Goal: Find specific page/section: Find specific page/section

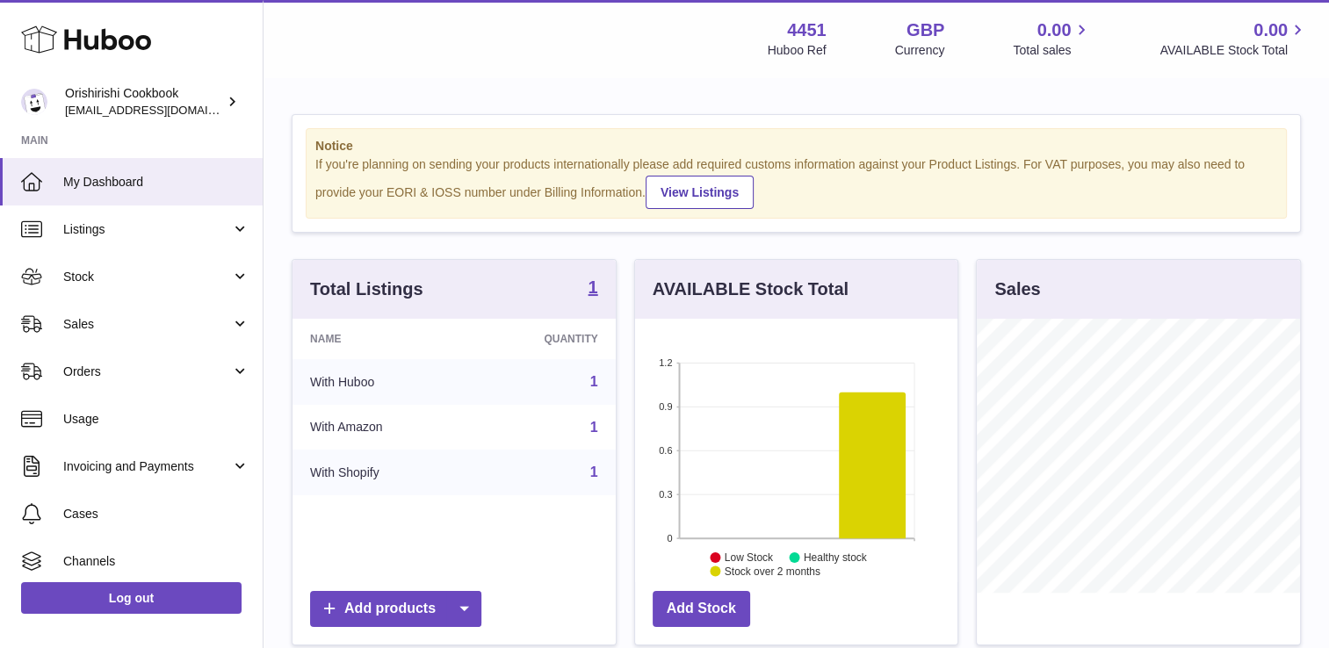
scroll to position [274, 323]
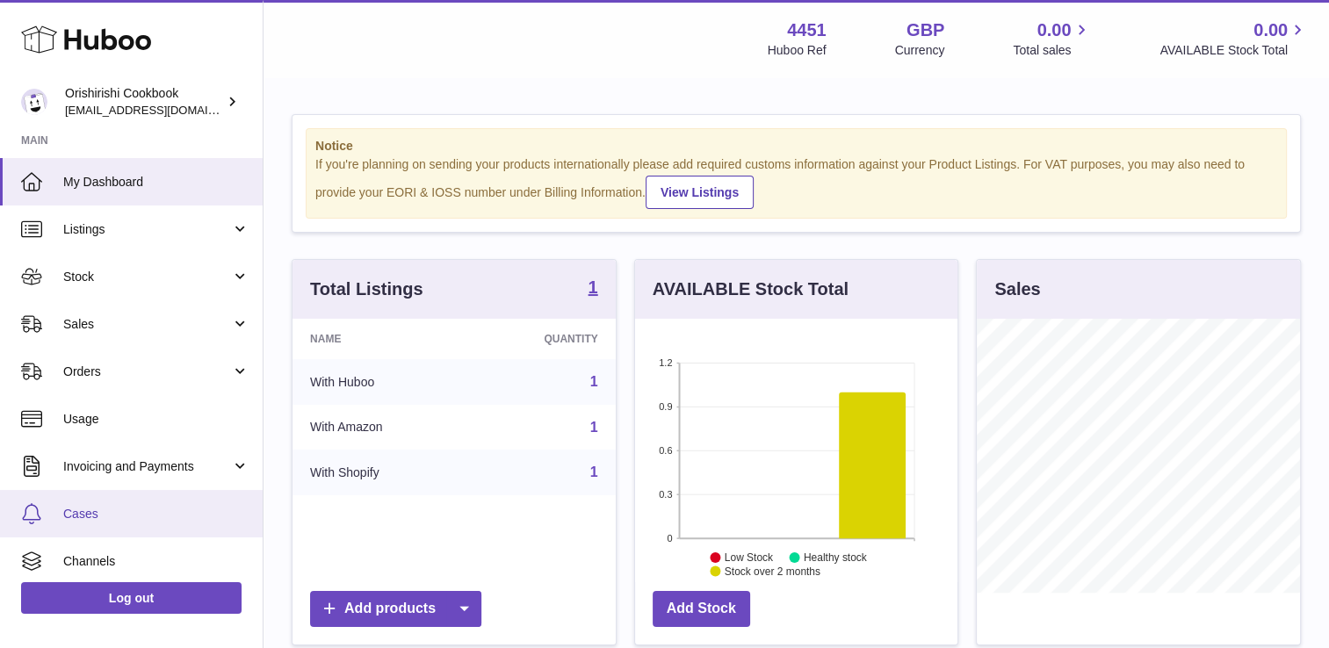
click at [130, 528] on link "Cases" at bounding box center [131, 513] width 263 height 47
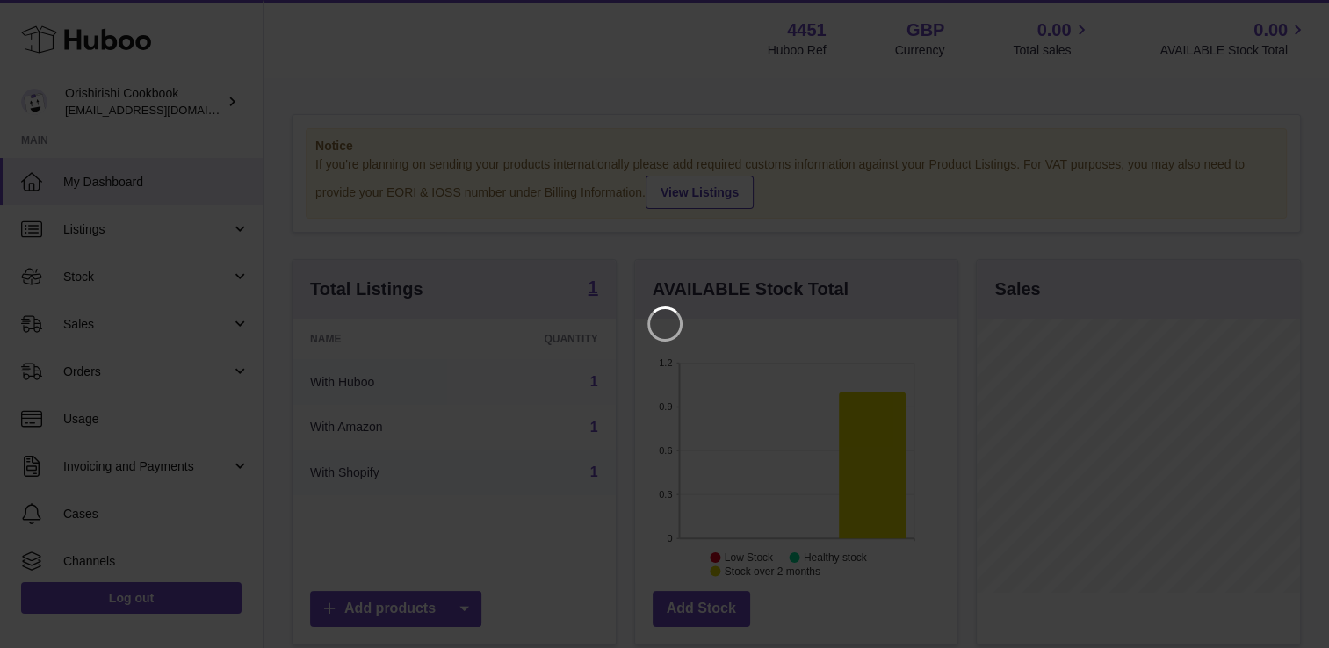
scroll to position [274, 328]
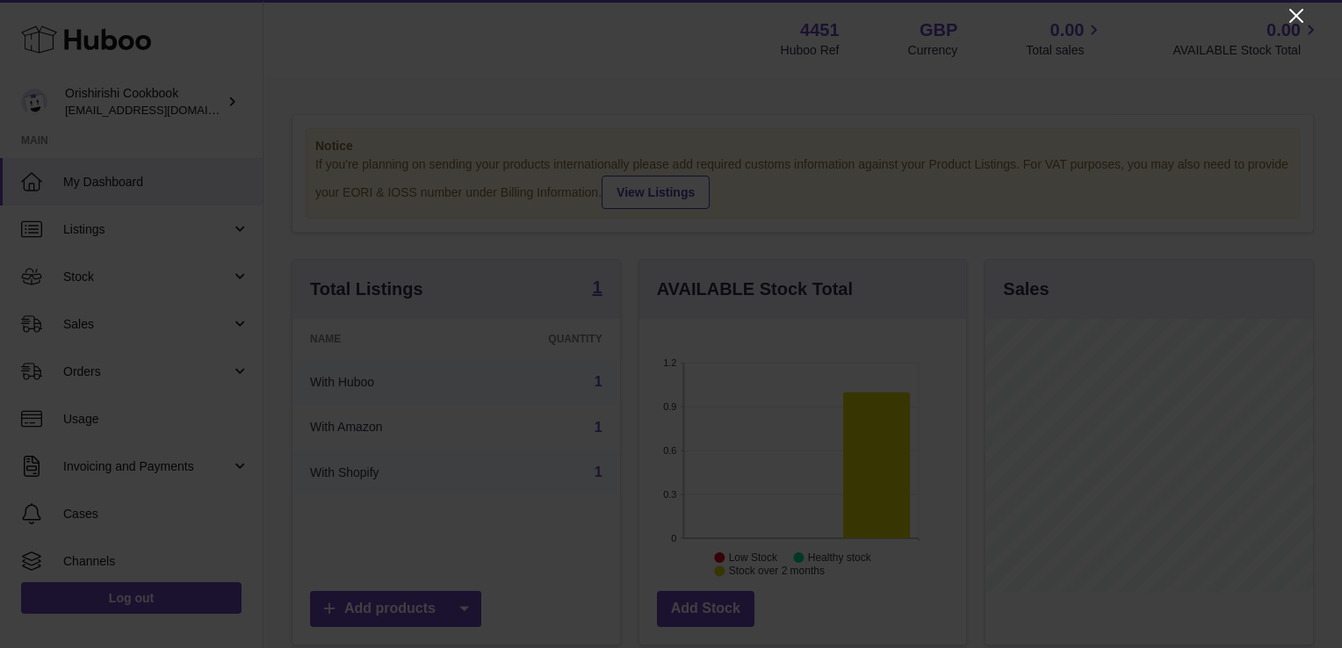
click at [1293, 15] on icon "Close" at bounding box center [1296, 15] width 21 height 21
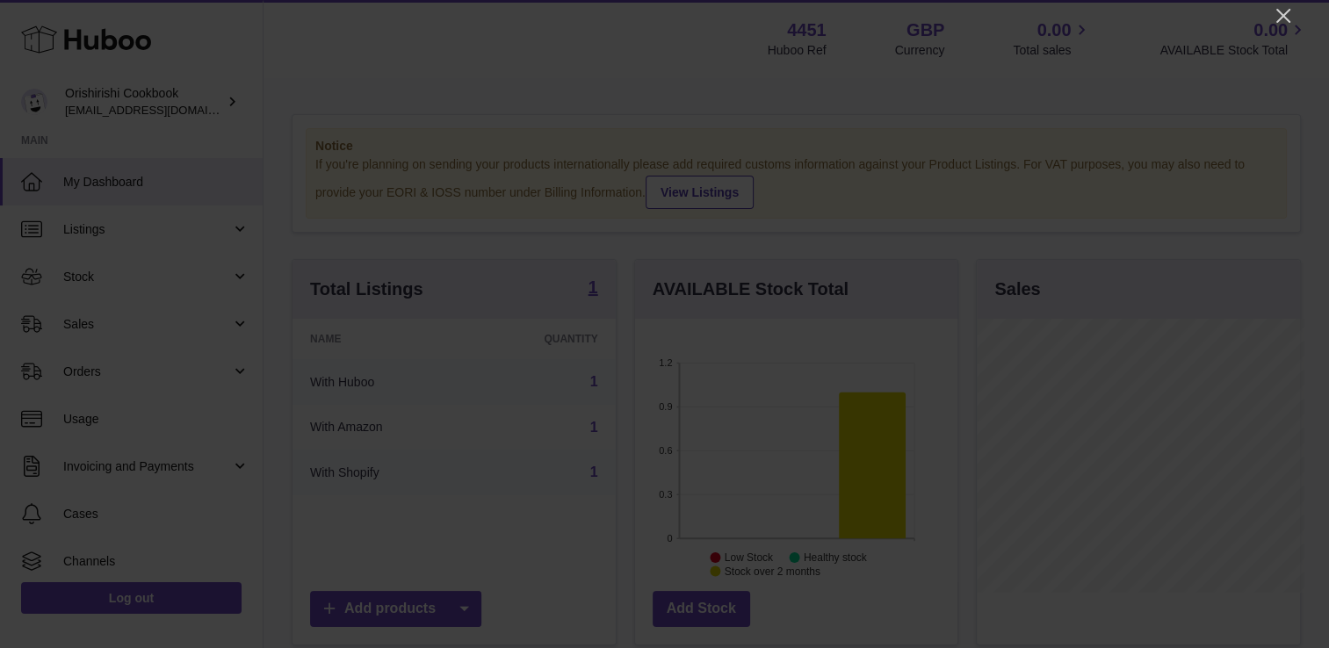
scroll to position [878118, 878069]
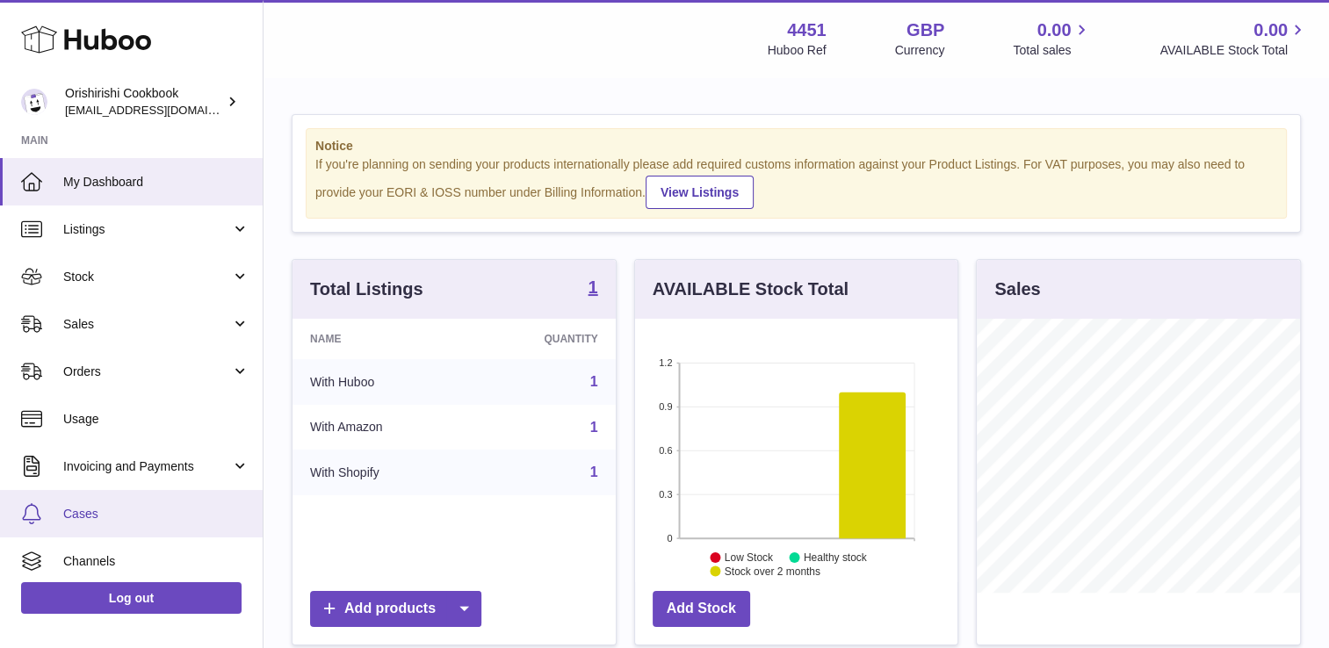
click at [90, 511] on span "Cases" at bounding box center [156, 514] width 186 height 17
